Goal: Task Accomplishment & Management: Manage account settings

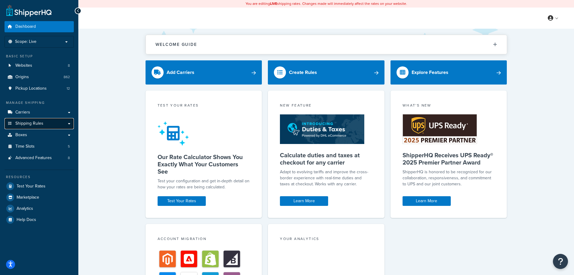
click at [18, 124] on span "Shipping Rules" at bounding box center [29, 123] width 28 height 5
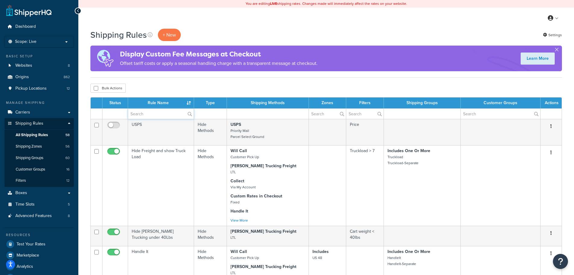
click at [156, 116] on input "text" at bounding box center [161, 114] width 66 height 10
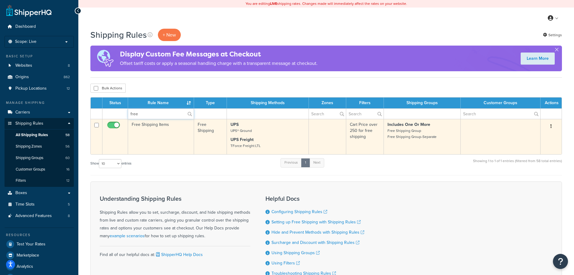
type input "free"
click at [270, 138] on p "UPS Freight TForce Freight LTL" at bounding box center [268, 143] width 74 height 12
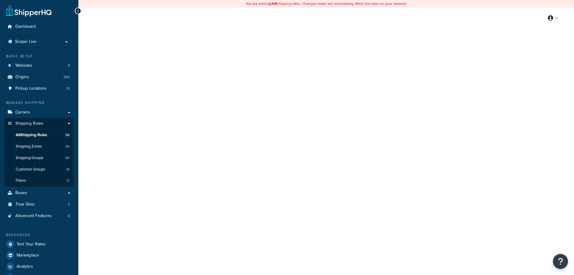
select select "OVERRIDE"
select select "SHIPPING_GROUP"
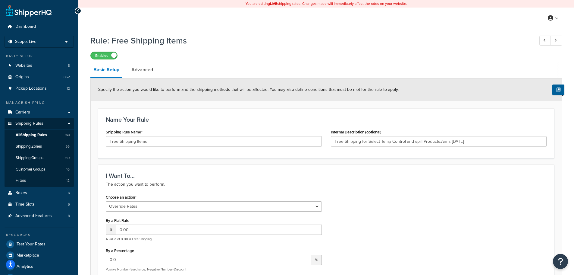
type input "Free Shipping for Select Temp Control and spill Products.Anns 2/1/21"
click at [143, 71] on link "Advanced" at bounding box center [142, 69] width 28 height 14
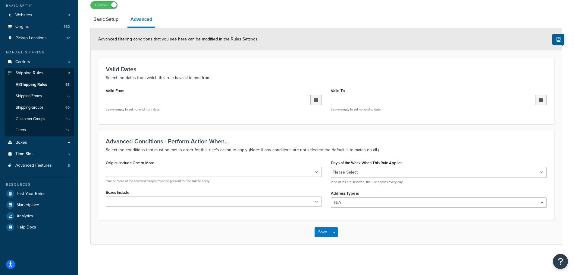
scroll to position [21, 0]
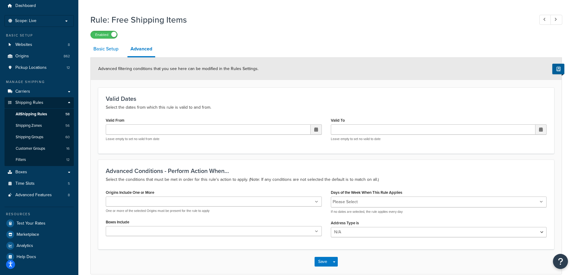
click at [103, 50] on link "Basic Setup" at bounding box center [105, 49] width 31 height 14
select select "OVERRIDE"
select select "SHIPPING_GROUP"
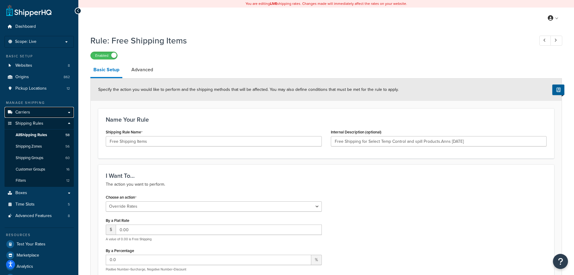
click at [28, 112] on span "Carriers" at bounding box center [22, 112] width 15 height 5
click at [339, 24] on div "My Profile Billing Global Settings Contact Us Logout" at bounding box center [326, 18] width 496 height 21
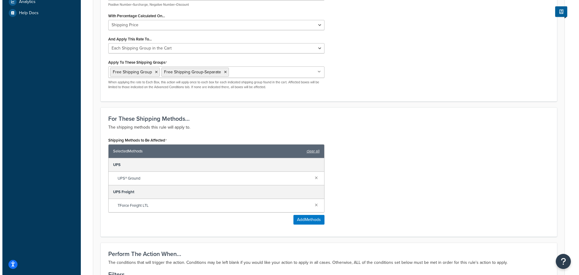
scroll to position [301, 0]
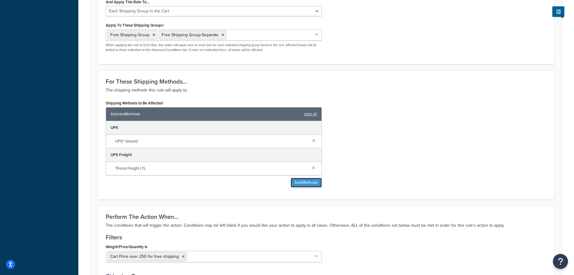
click at [298, 183] on button "Add Methods" at bounding box center [306, 183] width 31 height 10
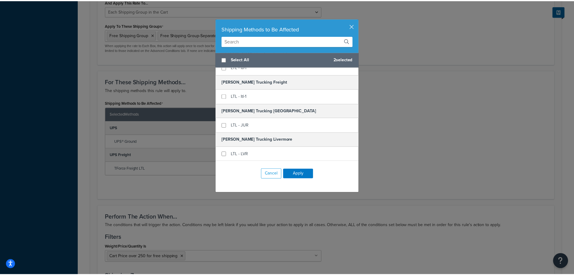
scroll to position [0, 0]
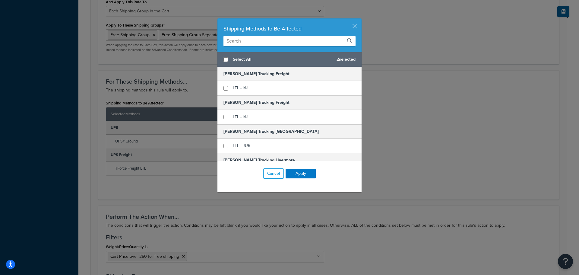
click at [360, 20] on button "button" at bounding box center [361, 19] width 2 height 2
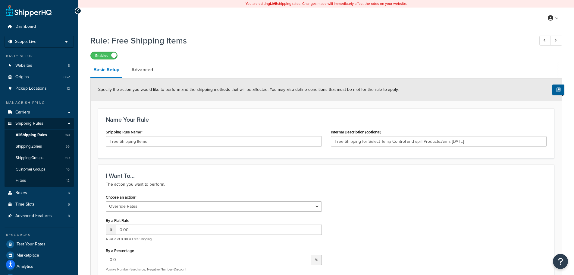
click at [78, 13] on icon at bounding box center [78, 11] width 3 height 4
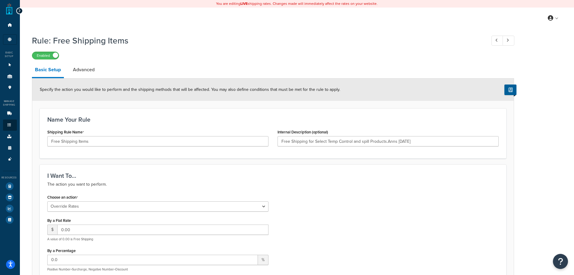
click at [20, 11] on icon at bounding box center [19, 11] width 3 height 4
type input "Free Shipping for Select Temp Control and spill Products.Anns 2/1/21"
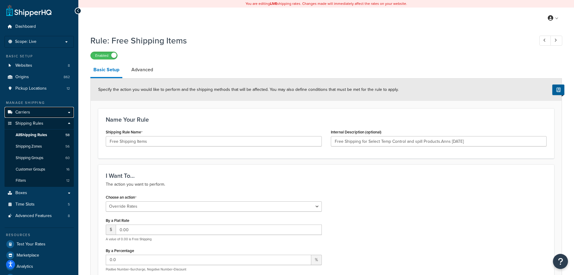
click at [46, 112] on link "Carriers" at bounding box center [39, 112] width 69 height 11
click at [30, 113] on link "Carriers" at bounding box center [39, 112] width 69 height 11
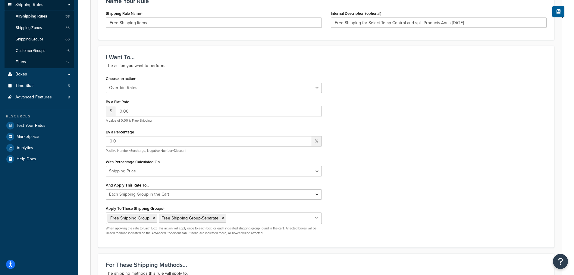
scroll to position [151, 0]
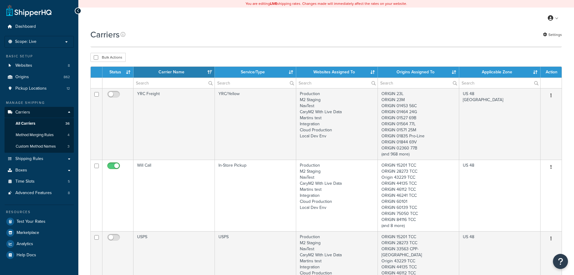
select select "15"
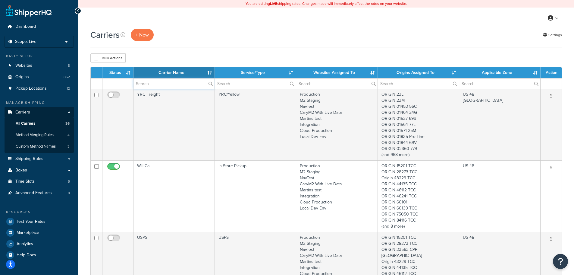
click at [175, 85] on input "text" at bounding box center [174, 83] width 81 height 10
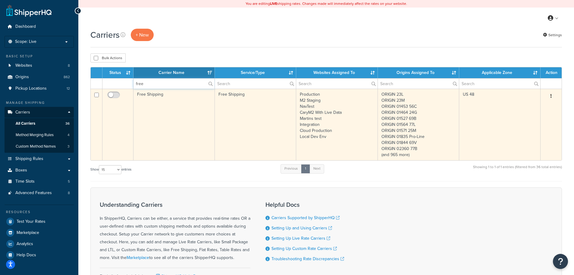
type input "free"
click at [154, 99] on td "Free Shipping" at bounding box center [174, 124] width 81 height 71
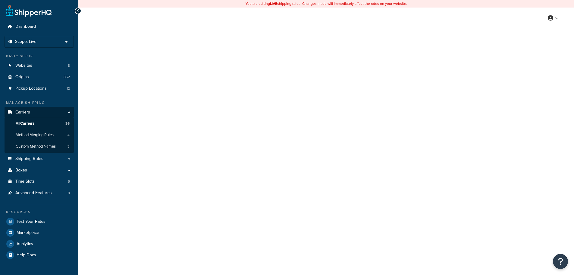
select select "free"
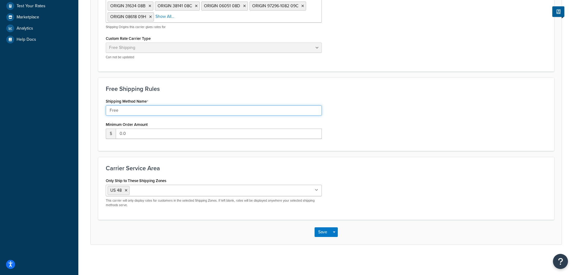
click at [123, 112] on input "Free" at bounding box center [214, 110] width 216 height 10
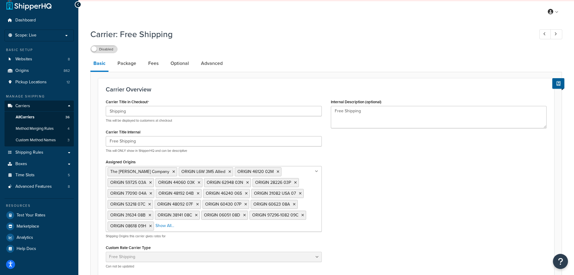
scroll to position [4, 0]
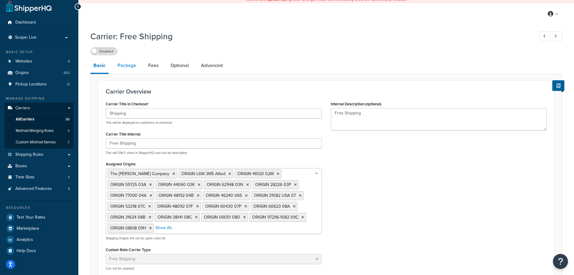
type input "Free Shipping"
click at [125, 68] on link "Package" at bounding box center [127, 65] width 25 height 14
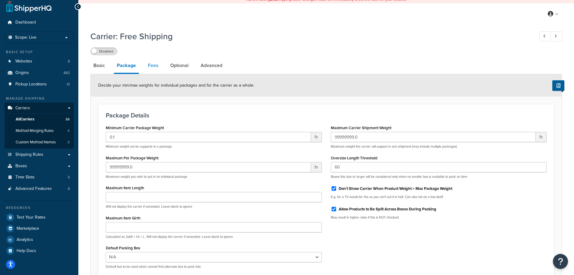
click at [151, 67] on link "Fees" at bounding box center [153, 65] width 16 height 14
select select "AFTER"
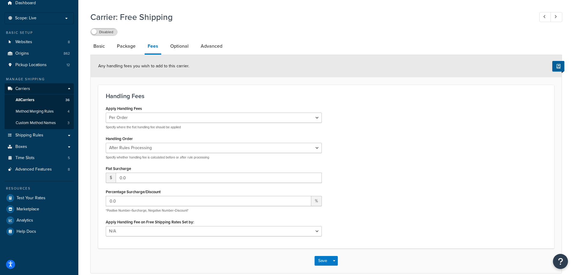
scroll to position [34, 0]
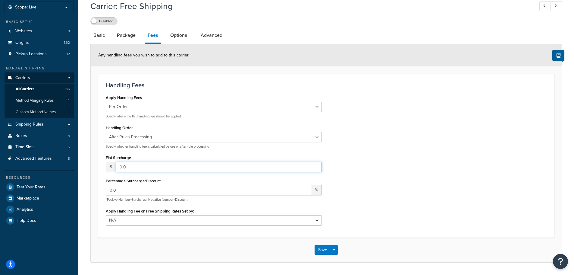
click at [137, 165] on input "0.0" at bounding box center [219, 167] width 206 height 10
type input "4"
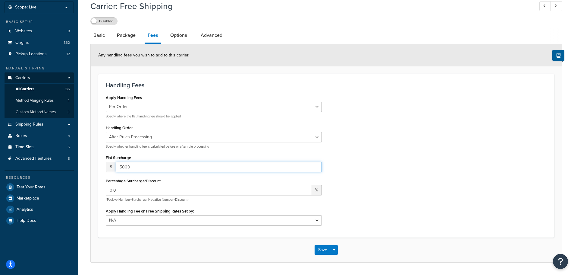
type input "5000"
click at [442, 180] on div "Apply Handling Fees Per Order Per Item Per Package Specify where the flat handl…" at bounding box center [326, 161] width 450 height 136
click at [182, 37] on link "Optional" at bounding box center [179, 35] width 24 height 14
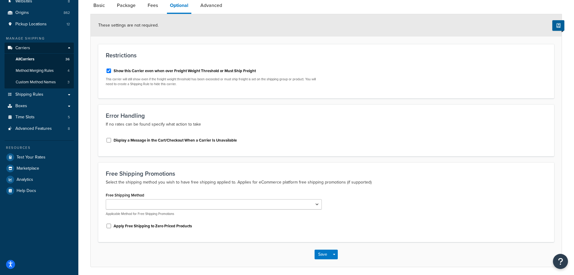
scroll to position [65, 0]
click at [225, 203] on select "Free" at bounding box center [214, 204] width 216 height 10
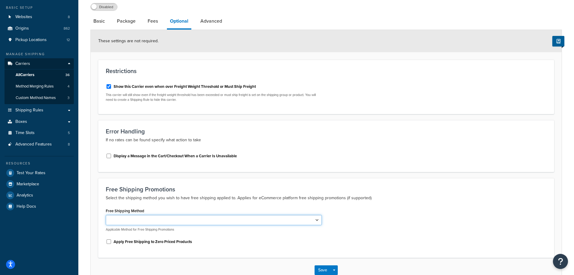
scroll to position [34, 0]
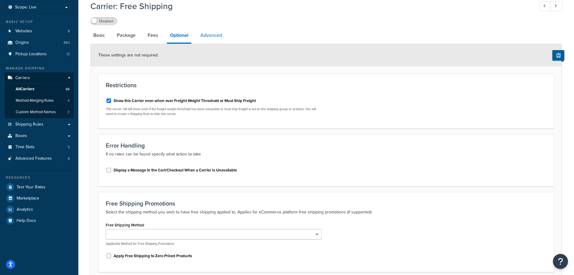
click at [210, 36] on link "Advanced" at bounding box center [211, 35] width 28 height 14
select select "false"
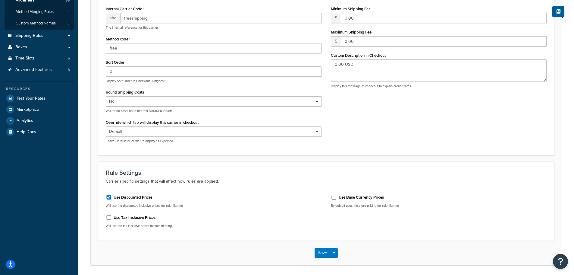
scroll to position [65, 0]
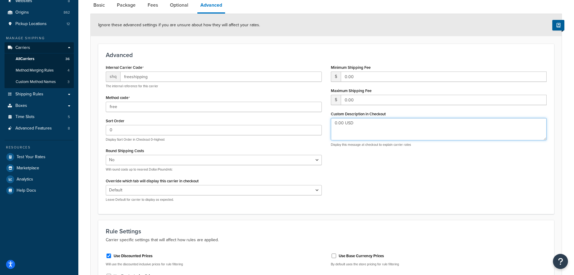
click at [361, 125] on textarea "0.00 USD" at bounding box center [439, 129] width 216 height 22
click at [361, 140] on textarea "0.00 USD" at bounding box center [439, 129] width 216 height 22
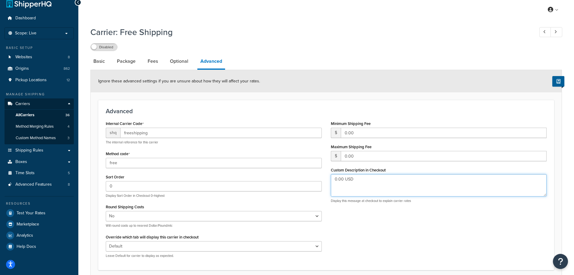
scroll to position [4, 0]
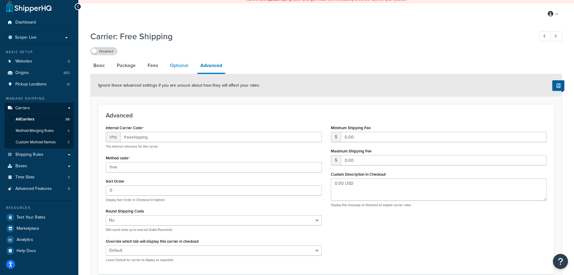
click at [178, 67] on link "Optional" at bounding box center [179, 65] width 24 height 14
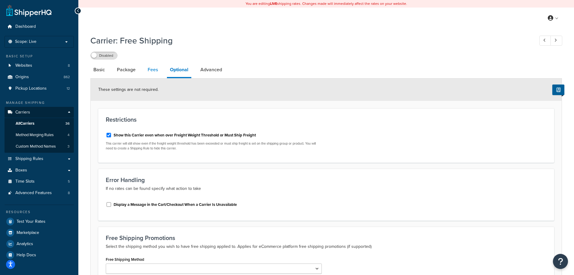
click at [147, 69] on link "Fees" at bounding box center [153, 69] width 16 height 14
select select "AFTER"
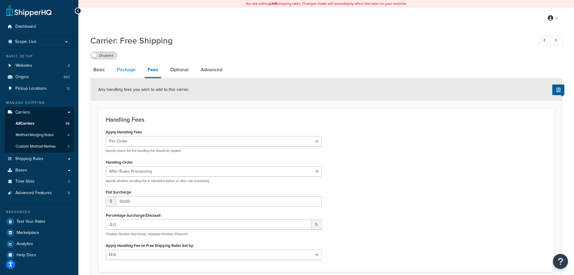
click at [127, 71] on link "Package" at bounding box center [126, 69] width 25 height 14
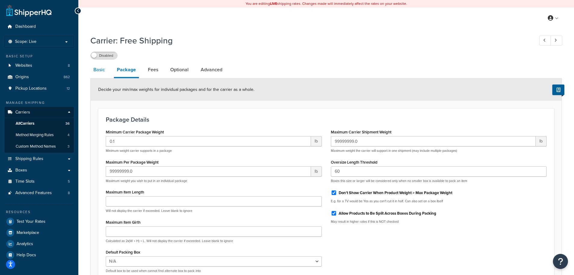
click at [93, 71] on link "Basic" at bounding box center [98, 69] width 17 height 14
select select "free"
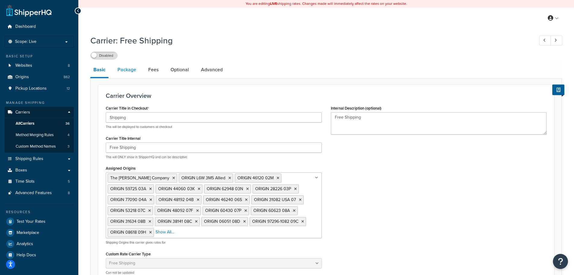
click at [126, 67] on link "Package" at bounding box center [127, 69] width 25 height 14
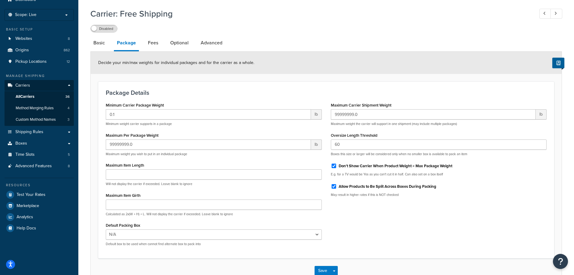
scroll to position [60, 0]
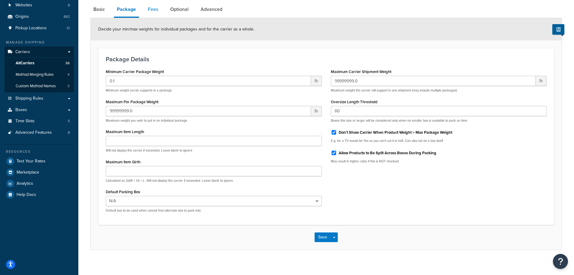
click at [154, 14] on link "Fees" at bounding box center [153, 9] width 16 height 14
select select "AFTER"
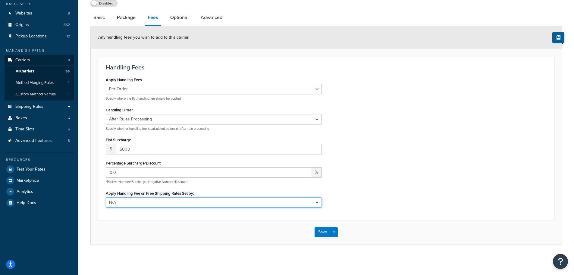
click at [205, 202] on select "N/A Fixed/Free Shipping Methods Free Promotion Rules All Free Shipping" at bounding box center [214, 202] width 216 height 10
click at [210, 265] on div "You are editing LIVE shipping rates. Changes made will immediately affect the r…" at bounding box center [326, 111] width 496 height 327
click at [152, 219] on div "Save Save Dropdown Save and Edit" at bounding box center [326, 231] width 471 height 25
drag, startPoint x: 121, startPoint y: 150, endPoint x: 117, endPoint y: 148, distance: 4.5
click at [117, 148] on input "5000" at bounding box center [219, 149] width 206 height 10
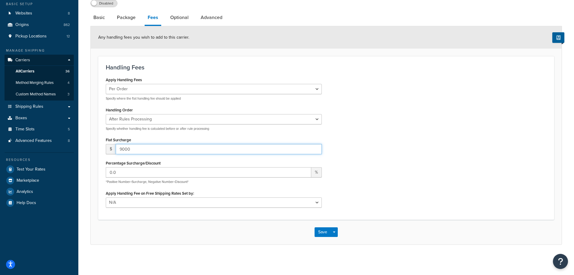
type input "9000"
click at [470, 168] on div "Apply Handling Fees Per Order Per Item Per Package Specify where the flat handl…" at bounding box center [326, 143] width 450 height 136
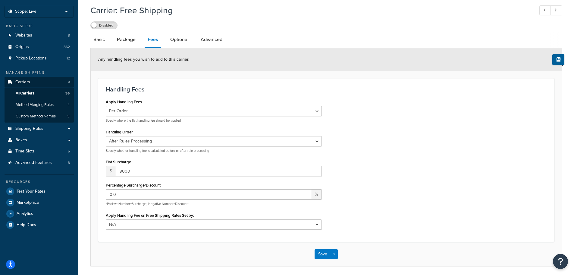
scroll to position [0, 0]
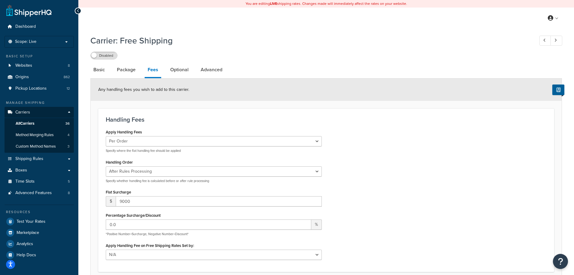
click at [326, 57] on div "Disabled" at bounding box center [326, 55] width 472 height 8
click at [179, 72] on link "Optional" at bounding box center [179, 69] width 24 height 14
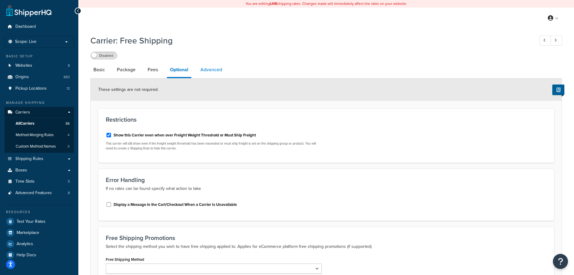
click at [214, 74] on link "Advanced" at bounding box center [211, 69] width 28 height 14
select select "false"
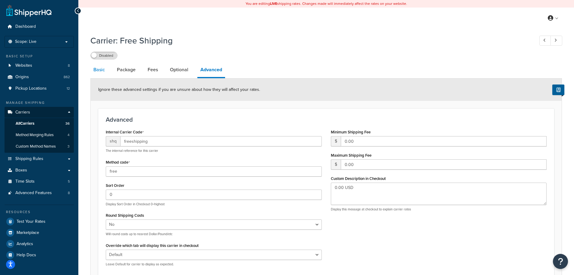
click at [99, 69] on link "Basic" at bounding box center [98, 69] width 17 height 14
select select "free"
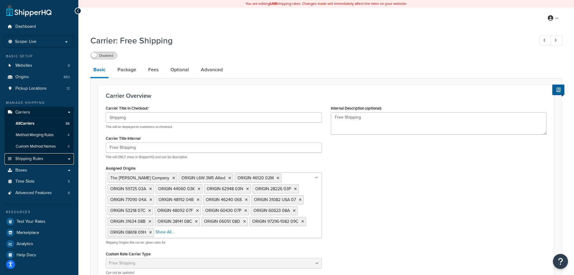
click at [36, 157] on span "Shipping Rules" at bounding box center [29, 158] width 28 height 5
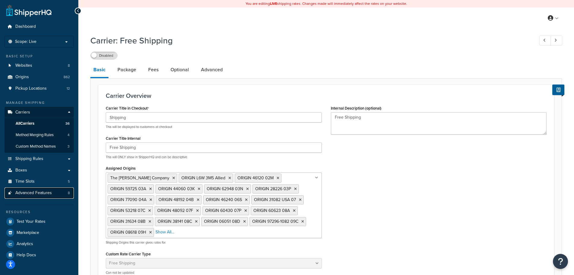
click at [40, 191] on span "Advanced Features" at bounding box center [33, 192] width 36 height 5
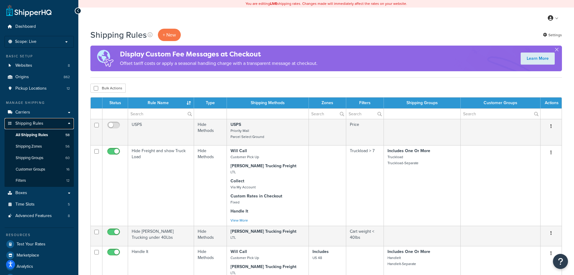
click at [38, 124] on span "Shipping Rules" at bounding box center [29, 123] width 28 height 5
click at [38, 135] on span "All Shipping Rules" at bounding box center [32, 134] width 32 height 5
click at [150, 115] on input "text" at bounding box center [161, 114] width 66 height 10
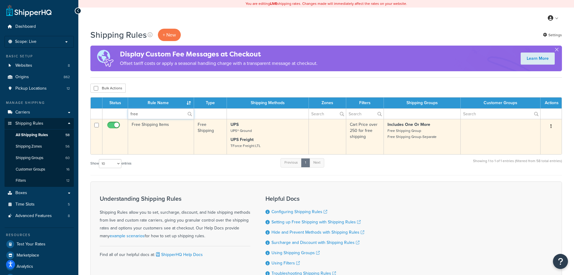
type input "free"
click at [155, 139] on td "Free Shipping Items" at bounding box center [161, 136] width 66 height 35
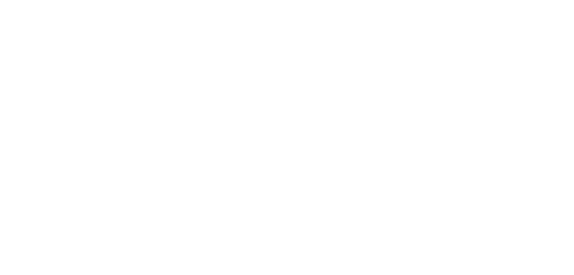
select select "OVERRIDE"
select select "SHIPPING_GROUP"
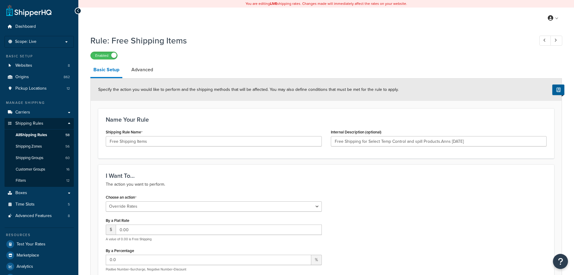
type input "Free Shipping for Select Temp Control and spill Products.Anns 2/1/21"
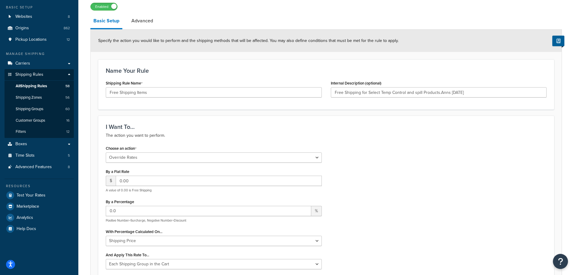
scroll to position [37, 0]
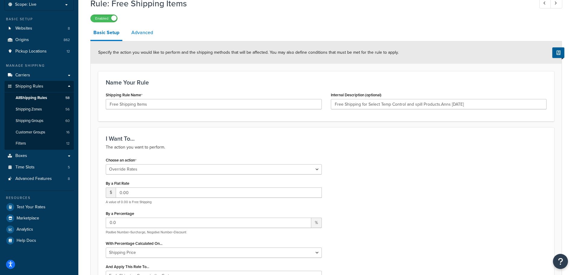
click at [140, 35] on link "Advanced" at bounding box center [142, 32] width 28 height 14
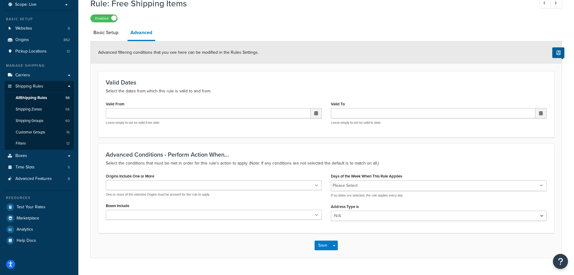
click at [181, 223] on div "Origins Include One or More ORIGIN 23L ORIGIN 23M ORIGIN 01453 56C ORIGIN 01464…" at bounding box center [213, 198] width 225 height 52
click at [184, 217] on ul at bounding box center [214, 215] width 216 height 10
click at [381, 256] on div "Save Save Dropdown Save and Edit Save and Duplicate Save and Create New" at bounding box center [326, 245] width 471 height 25
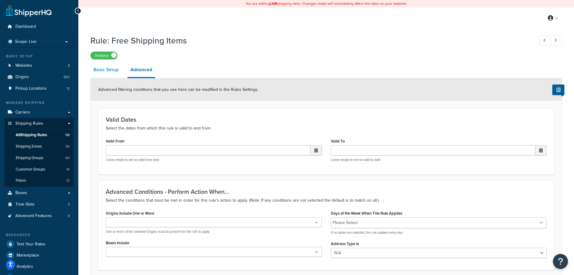
click at [106, 71] on link "Basic Setup" at bounding box center [105, 69] width 31 height 14
select select "OVERRIDE"
select select "SHIPPING_GROUP"
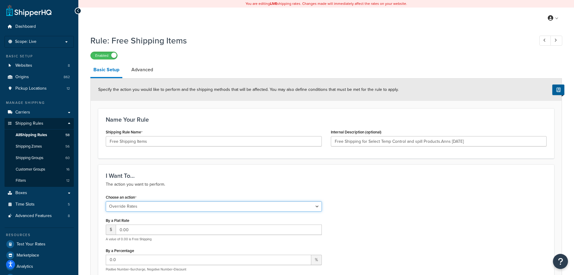
click at [230, 207] on select "Choose an action Override Rates Surcharge or discount rates Hide a shipping met…" at bounding box center [214, 206] width 216 height 10
click at [346, 221] on div "Choose an action Choose an action Override Rates Surcharge or discount rates Hi…" at bounding box center [326, 275] width 450 height 165
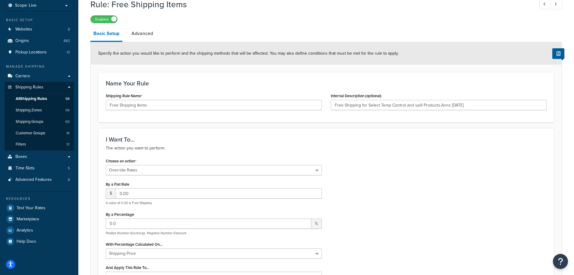
scroll to position [90, 0]
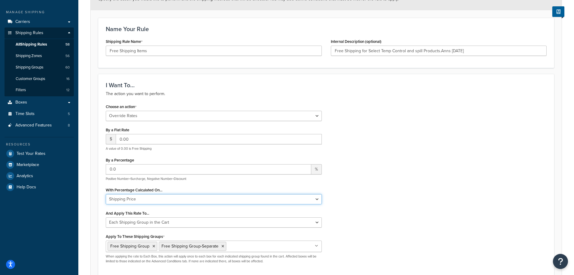
click at [314, 199] on select "Shipping Price Order Value" at bounding box center [214, 199] width 216 height 10
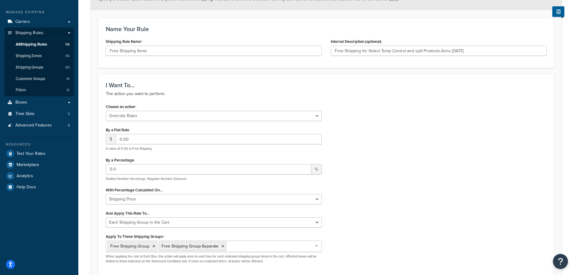
click at [333, 207] on div "Choose an action Choose an action Override Rates Surcharge or discount rates Hi…" at bounding box center [326, 184] width 450 height 165
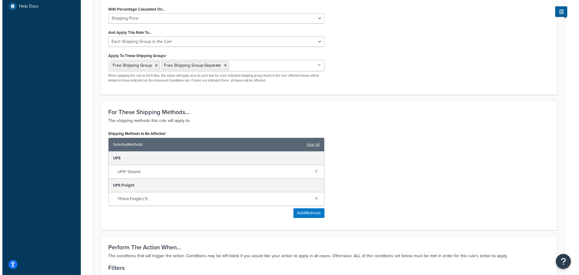
scroll to position [271, 0]
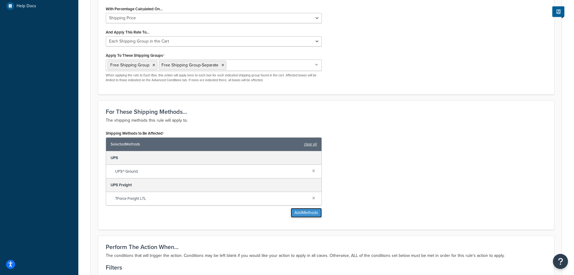
click at [311, 213] on button "Add Methods" at bounding box center [306, 213] width 31 height 10
type input "Free Shipping for Select Temp Control and spill Products.Anns 2/1/21"
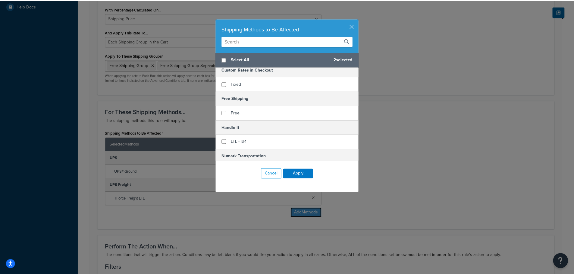
scroll to position [211, 0]
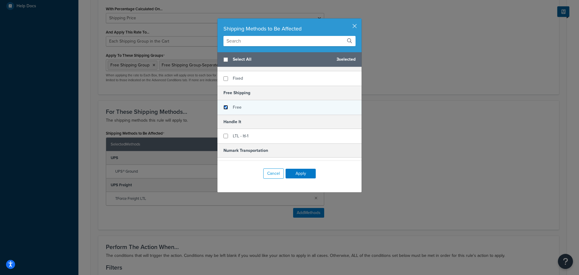
click at [225, 108] on input "checkbox" at bounding box center [225, 107] width 5 height 5
checkbox input "true"
click at [302, 173] on button "Apply" at bounding box center [300, 174] width 30 height 10
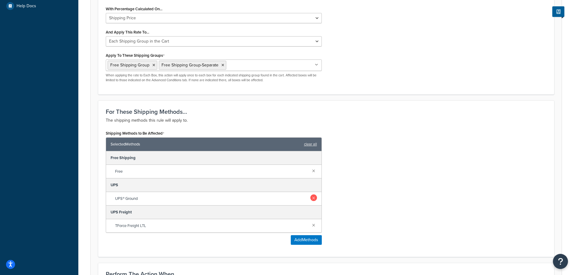
click at [313, 197] on link at bounding box center [313, 197] width 7 height 7
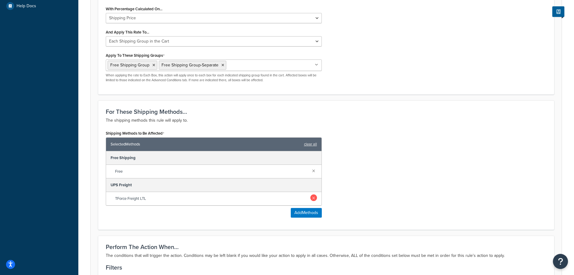
click at [314, 199] on link at bounding box center [313, 197] width 7 height 7
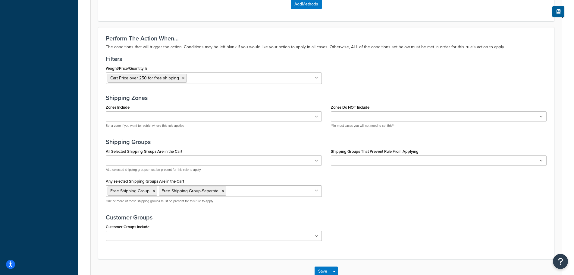
scroll to position [492, 0]
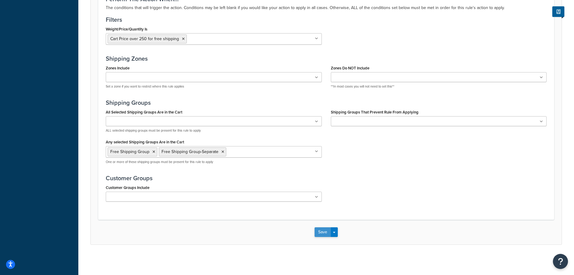
click at [324, 230] on button "Save" at bounding box center [323, 232] width 16 height 10
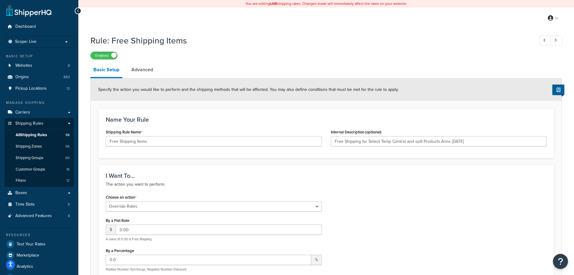
type input "Free Shipping for Select Temp Control and spill Products.Anns 2/1/21"
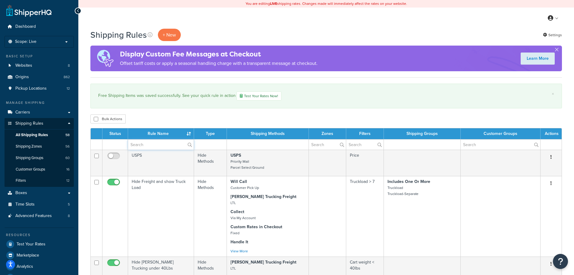
click at [148, 147] on input "text" at bounding box center [161, 144] width 66 height 10
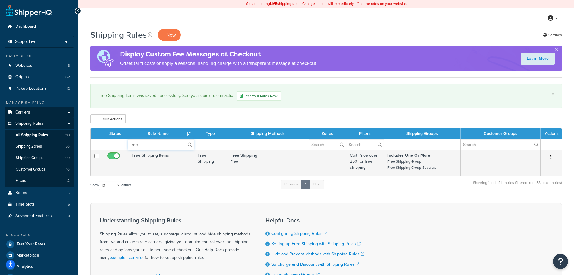
type input "free"
click at [36, 112] on link "Carriers" at bounding box center [39, 112] width 69 height 11
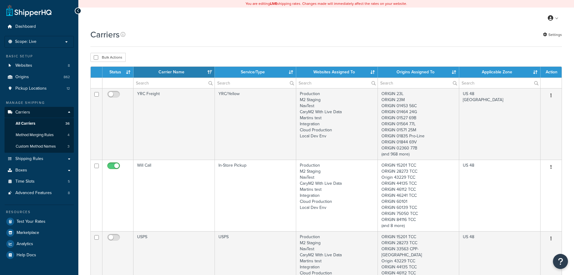
select select "15"
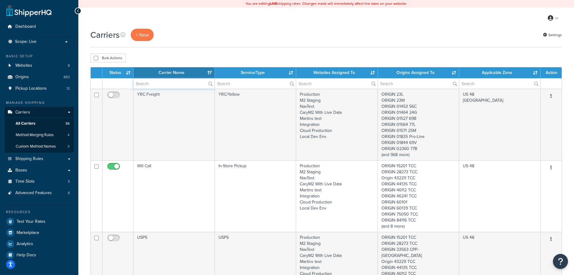
click at [156, 84] on input "text" at bounding box center [174, 83] width 81 height 10
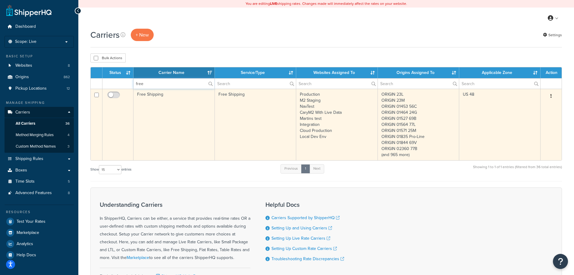
type input "free"
click at [168, 115] on td "Free Shipping" at bounding box center [174, 124] width 81 height 71
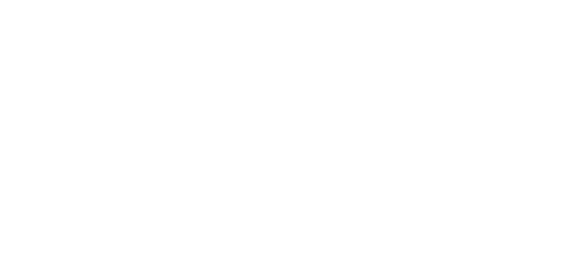
select select "free"
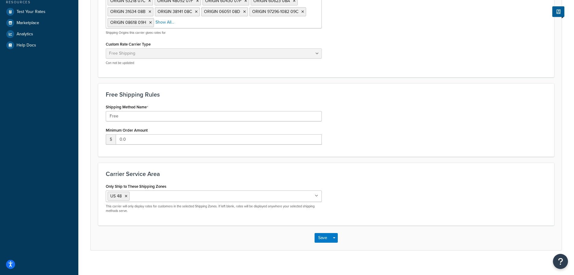
scroll to position [211, 0]
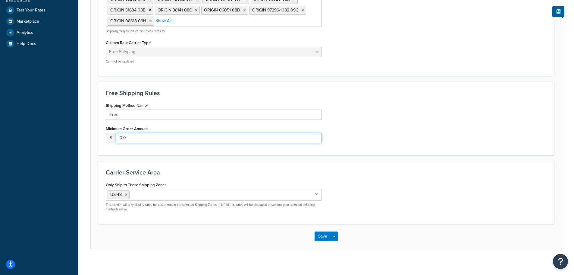
drag, startPoint x: 132, startPoint y: 136, endPoint x: 96, endPoint y: 137, distance: 35.6
click at [96, 137] on form "Carrier Overview Carrier Title in Checkout Shipping This will be displayed to c…" at bounding box center [326, 60] width 471 height 375
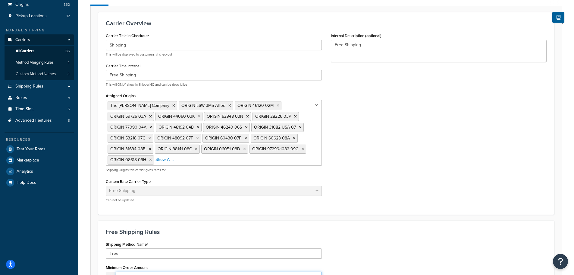
scroll to position [0, 0]
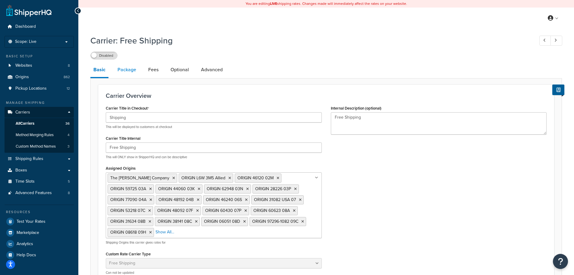
type input "250"
click at [128, 70] on link "Package" at bounding box center [127, 69] width 25 height 14
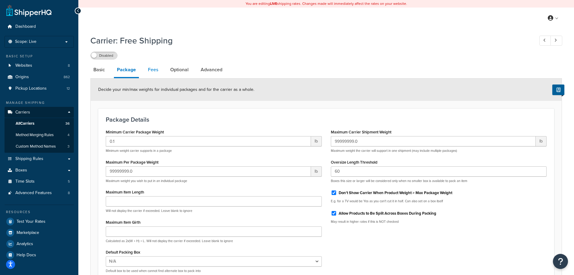
click at [153, 71] on link "Fees" at bounding box center [153, 69] width 16 height 14
select select "AFTER"
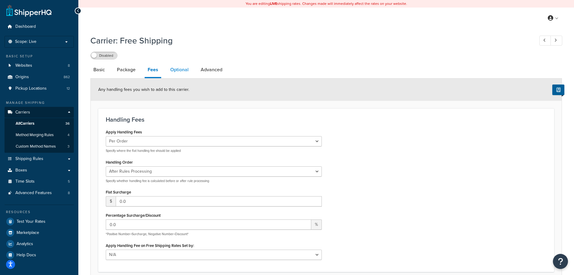
click at [181, 74] on link "Optional" at bounding box center [179, 69] width 24 height 14
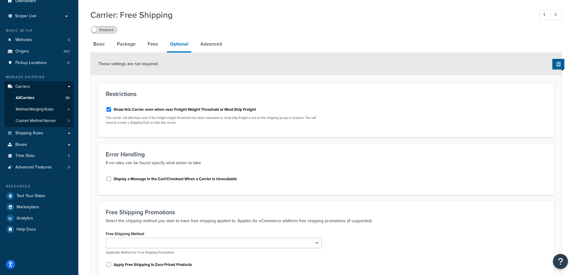
scroll to position [60, 0]
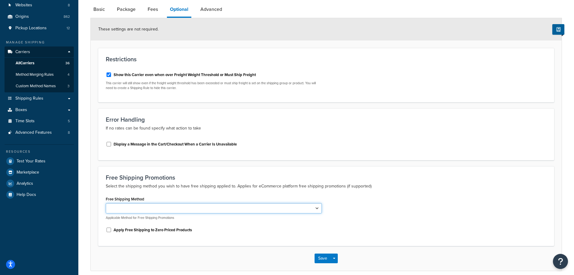
click at [250, 208] on select "Free" at bounding box center [214, 208] width 216 height 10
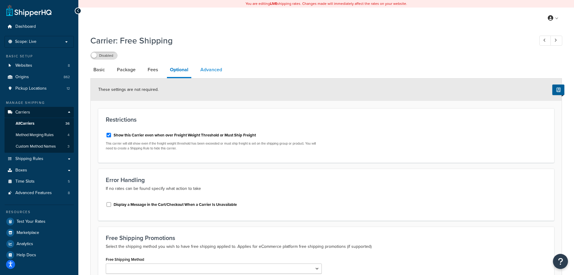
click at [217, 69] on link "Advanced" at bounding box center [211, 69] width 28 height 14
select select "false"
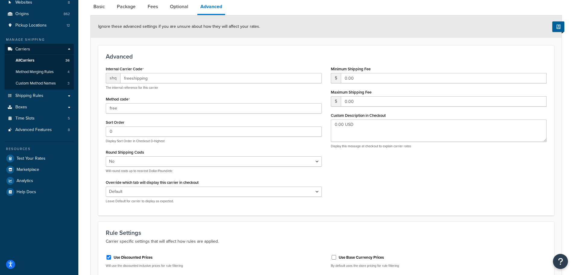
scroll to position [60, 0]
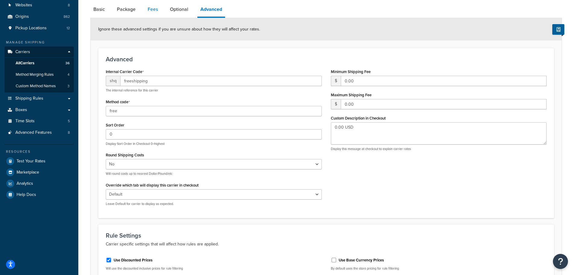
click at [152, 11] on link "Fees" at bounding box center [153, 9] width 16 height 14
select select "AFTER"
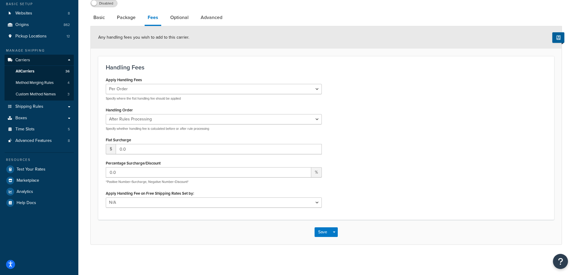
scroll to position [53, 0]
click at [145, 148] on input "0.0" at bounding box center [219, 149] width 206 height 10
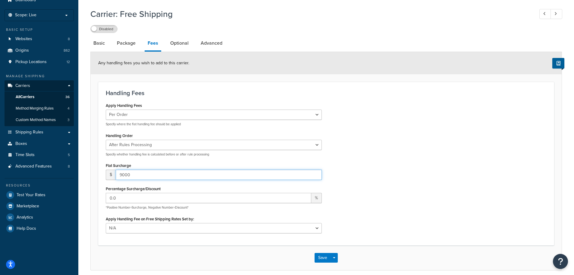
scroll to position [0, 0]
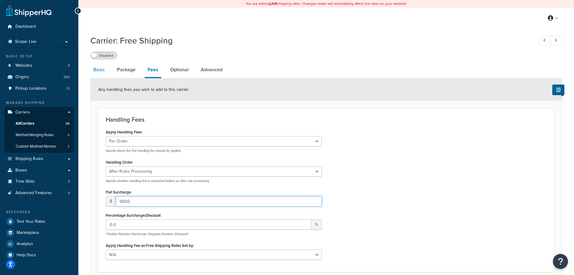
type input "9000"
click at [97, 71] on link "Basic" at bounding box center [98, 69] width 17 height 14
select select "free"
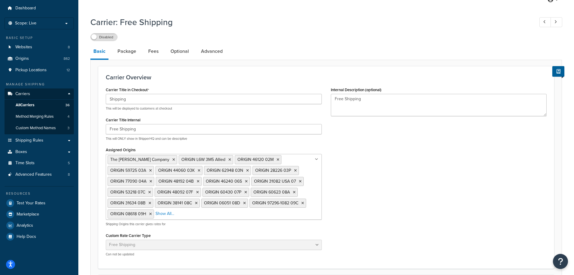
scroll to position [60, 0]
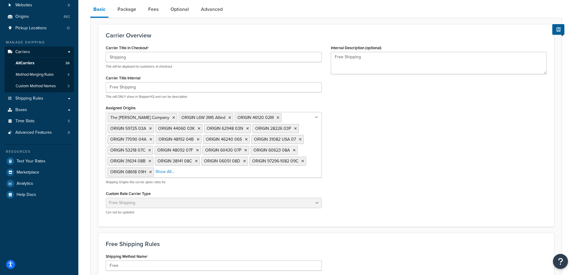
click at [310, 208] on div "Table Rates Flat Rate Free Shipping In-Store Pickup Same Day Delivery Customer …" at bounding box center [214, 205] width 216 height 17
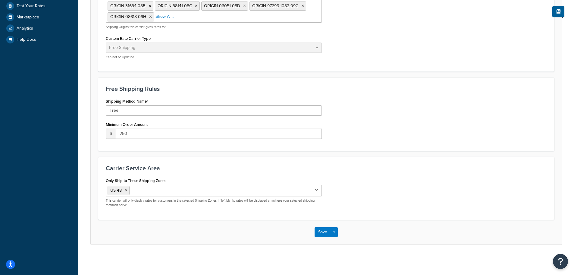
scroll to position [4, 0]
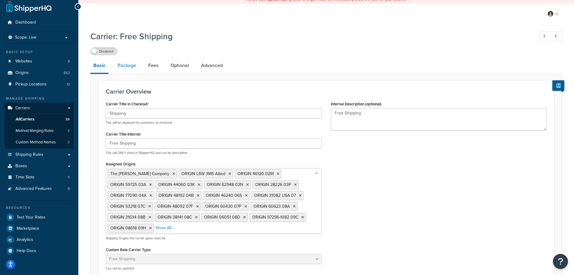
click at [128, 65] on link "Package" at bounding box center [127, 65] width 25 height 14
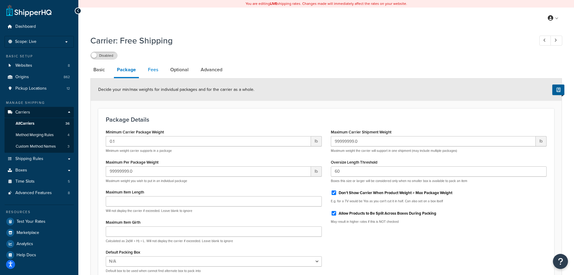
click at [153, 71] on link "Fees" at bounding box center [153, 69] width 16 height 14
select select "AFTER"
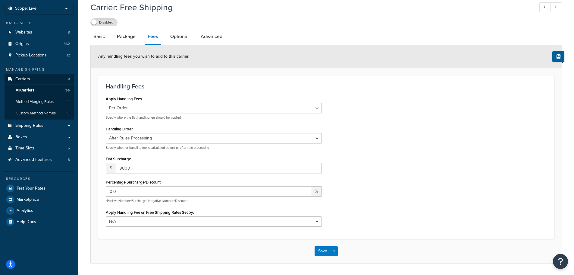
scroll to position [23, 0]
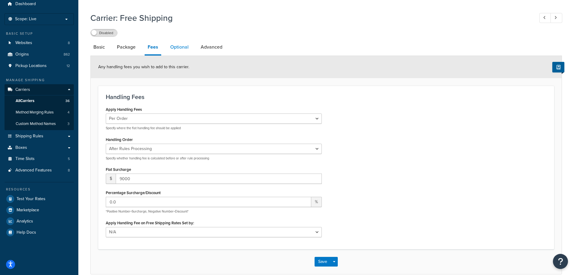
click at [180, 47] on link "Optional" at bounding box center [179, 47] width 24 height 14
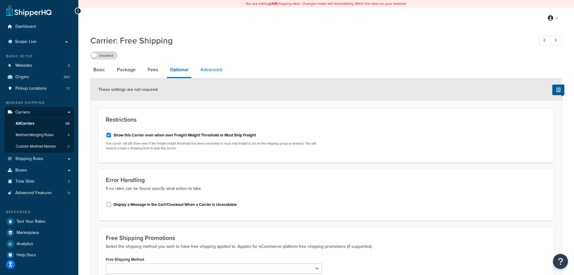
click at [219, 66] on link "Advanced" at bounding box center [211, 69] width 28 height 14
select select "false"
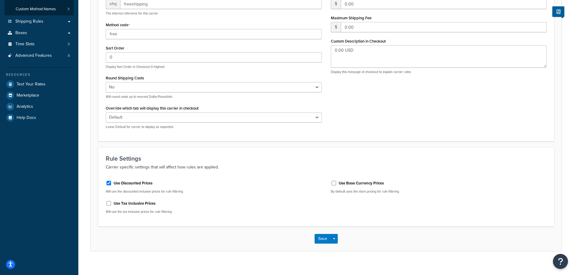
scroll to position [144, 0]
